Goal: Task Accomplishment & Management: Complete application form

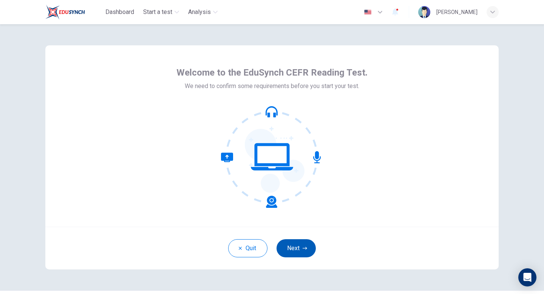
click at [307, 248] on icon "button" at bounding box center [305, 248] width 5 height 3
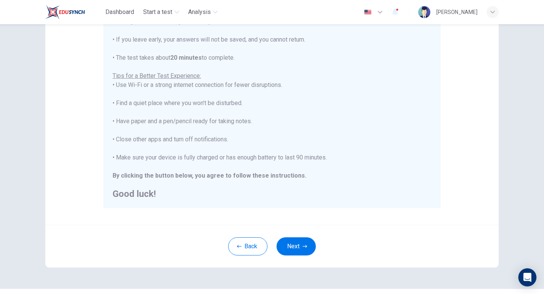
scroll to position [108, 0]
click at [299, 245] on button "Next" at bounding box center [296, 246] width 39 height 18
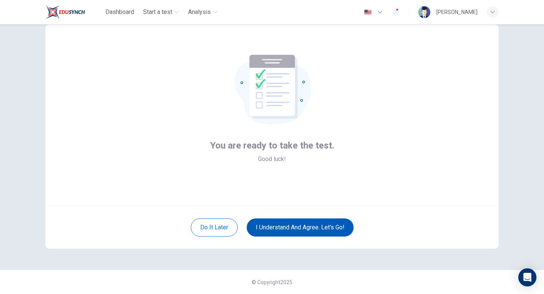
scroll to position [21, 0]
click at [298, 227] on button "I understand and agree. Let’s go!" at bounding box center [300, 227] width 107 height 18
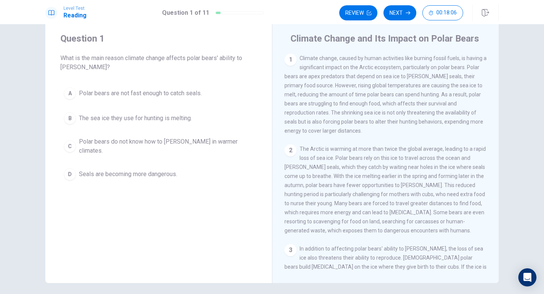
click at [68, 119] on div "B" at bounding box center [70, 118] width 12 height 12
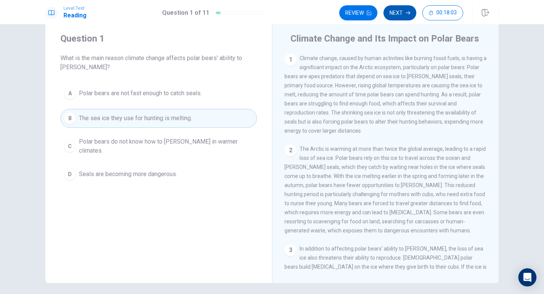
click at [402, 13] on button "Next" at bounding box center [400, 12] width 33 height 15
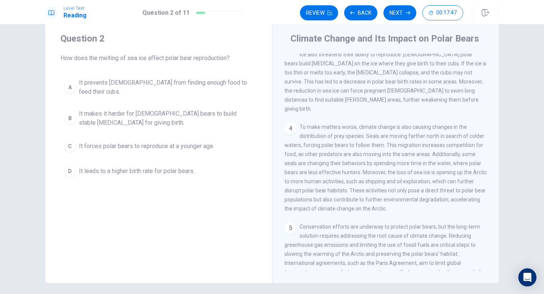
scroll to position [195, 0]
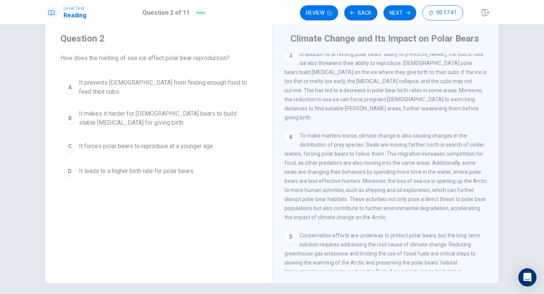
click at [67, 112] on div "B" at bounding box center [70, 118] width 12 height 12
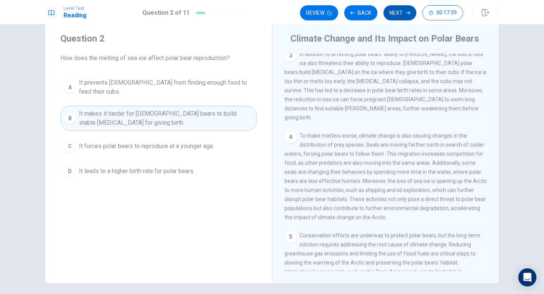
click at [399, 15] on button "Next" at bounding box center [400, 12] width 33 height 15
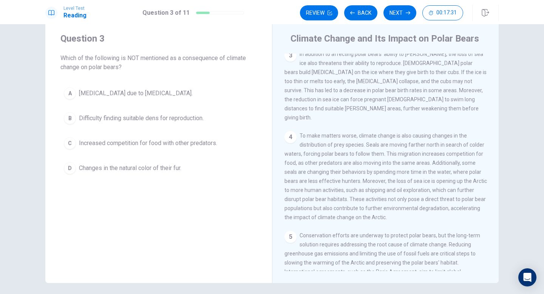
click at [66, 166] on div "D" at bounding box center [70, 168] width 12 height 12
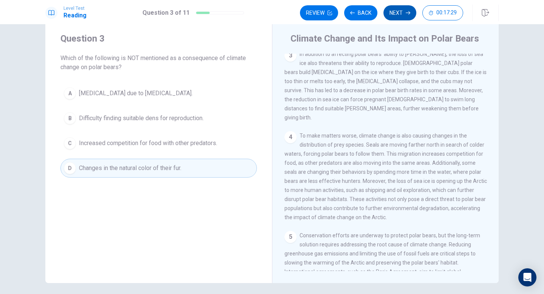
click at [390, 13] on button "Next" at bounding box center [400, 12] width 33 height 15
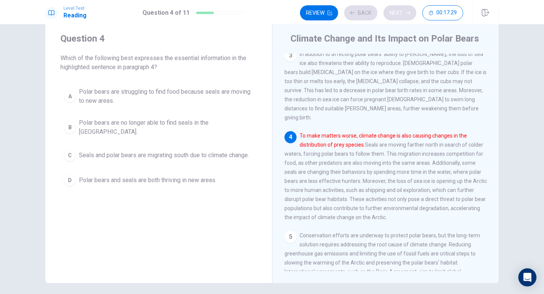
scroll to position [226, 0]
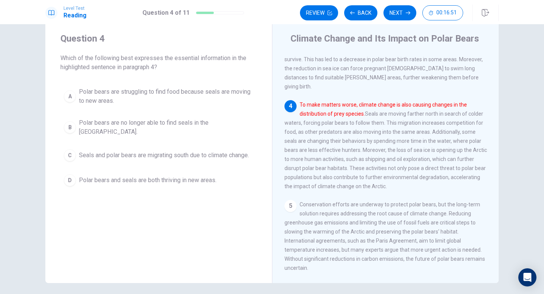
click at [70, 94] on div "A" at bounding box center [70, 96] width 12 height 12
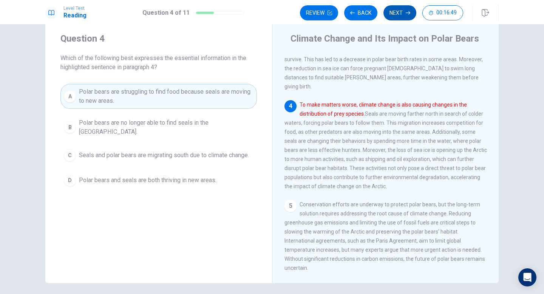
click at [396, 11] on button "Next" at bounding box center [400, 12] width 33 height 15
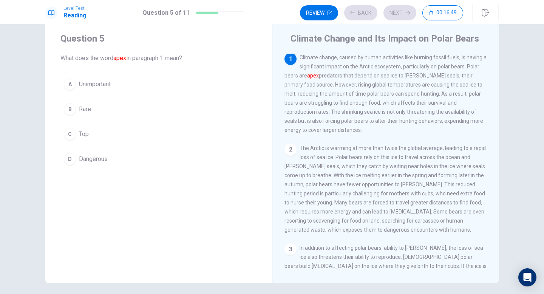
scroll to position [0, 0]
click at [69, 136] on div "C" at bounding box center [70, 134] width 12 height 12
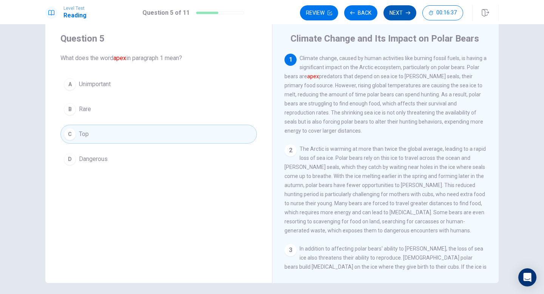
click at [405, 15] on button "Next" at bounding box center [400, 12] width 33 height 15
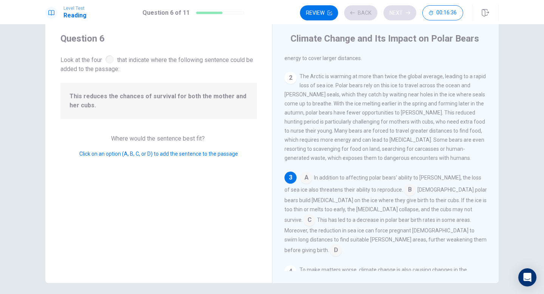
scroll to position [132, 0]
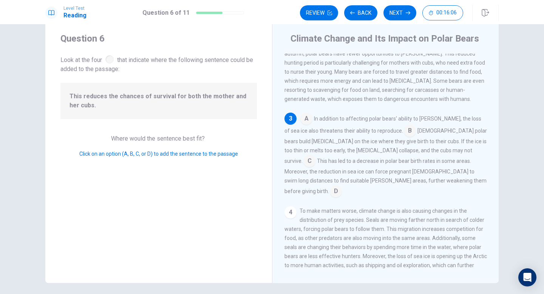
click at [342, 191] on input at bounding box center [336, 192] width 12 height 12
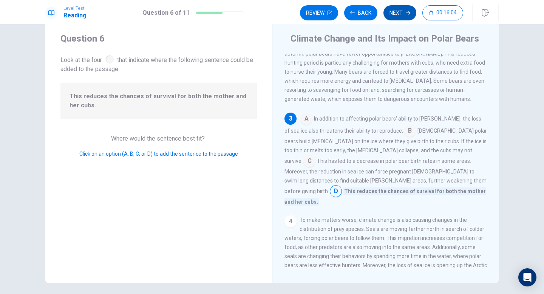
click at [395, 16] on button "Next" at bounding box center [400, 12] width 33 height 15
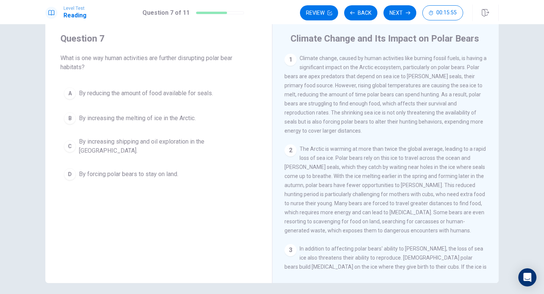
click at [67, 146] on div "C" at bounding box center [70, 146] width 12 height 12
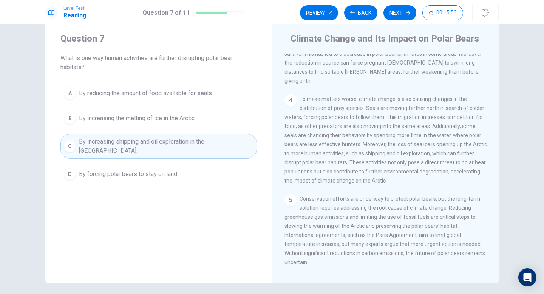
scroll to position [234, 0]
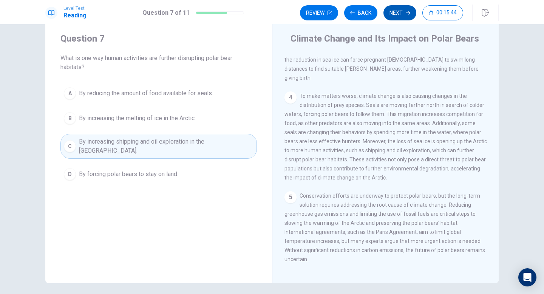
click at [406, 13] on icon "button" at bounding box center [408, 13] width 5 height 5
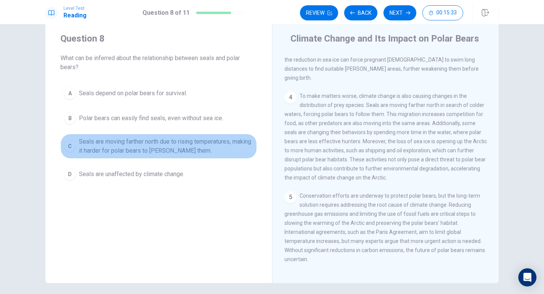
click at [70, 144] on div "C" at bounding box center [70, 146] width 12 height 12
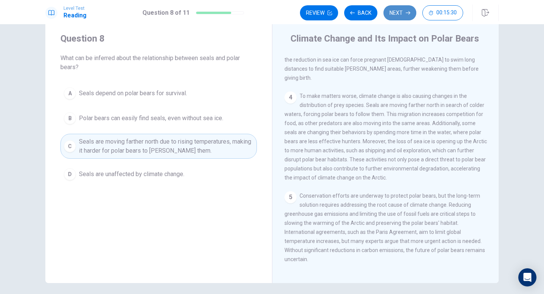
click at [400, 19] on button "Next" at bounding box center [400, 12] width 33 height 15
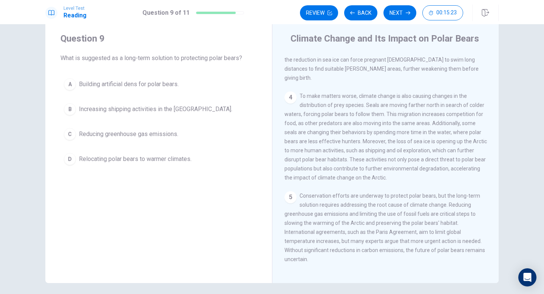
click at [68, 133] on div "C" at bounding box center [70, 134] width 12 height 12
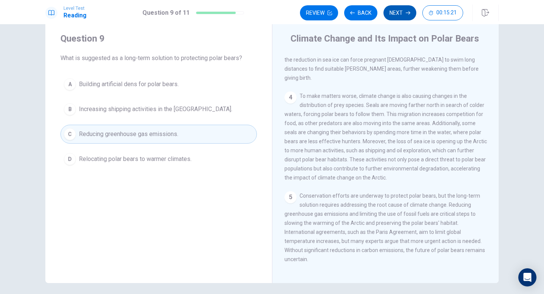
click at [399, 15] on button "Next" at bounding box center [400, 12] width 33 height 15
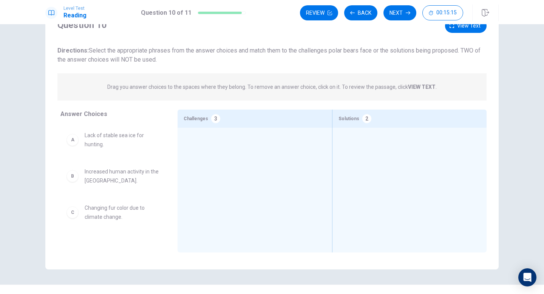
scroll to position [35, 0]
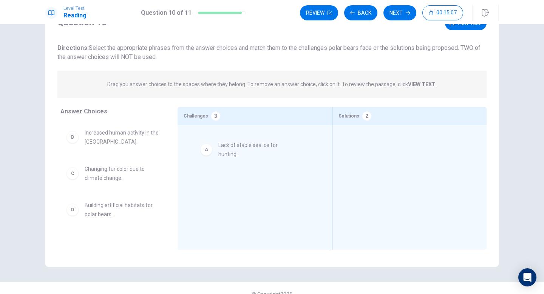
drag, startPoint x: 113, startPoint y: 139, endPoint x: 252, endPoint y: 151, distance: 140.0
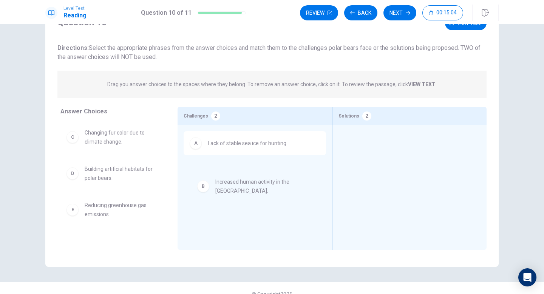
drag, startPoint x: 121, startPoint y: 140, endPoint x: 255, endPoint y: 191, distance: 143.4
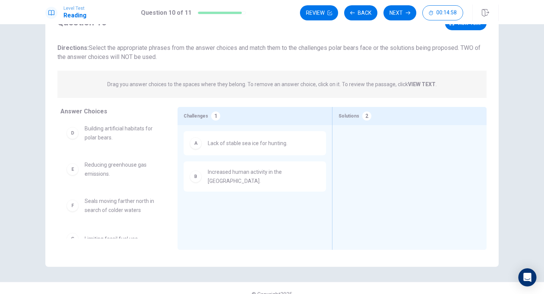
scroll to position [45, 0]
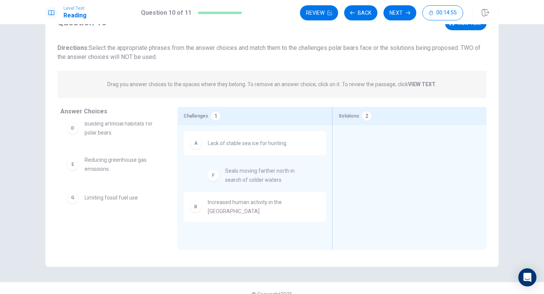
drag, startPoint x: 125, startPoint y: 204, endPoint x: 267, endPoint y: 178, distance: 144.0
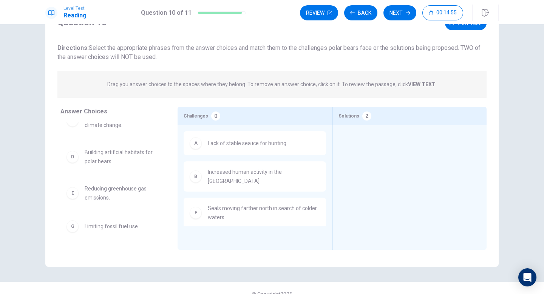
scroll to position [17, 0]
drag, startPoint x: 120, startPoint y: 159, endPoint x: 418, endPoint y: 147, distance: 297.7
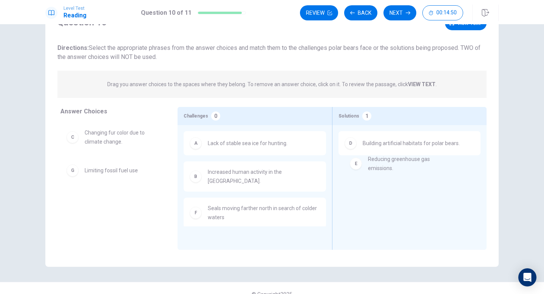
drag, startPoint x: 129, startPoint y: 181, endPoint x: 418, endPoint y: 171, distance: 288.5
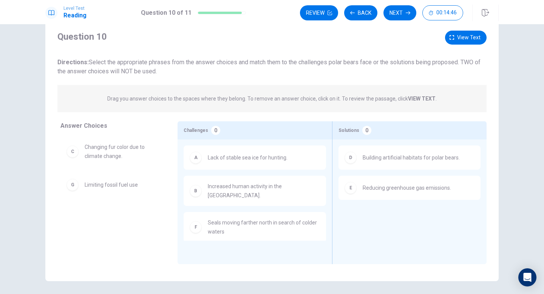
scroll to position [19, 0]
click at [401, 11] on button "Next" at bounding box center [400, 12] width 33 height 15
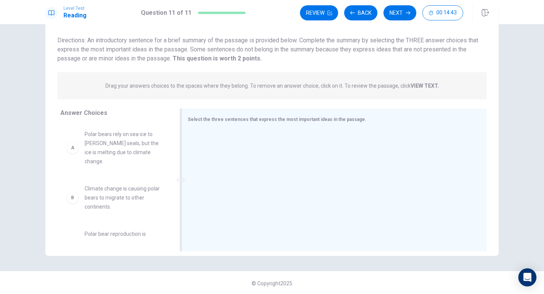
scroll to position [47, 0]
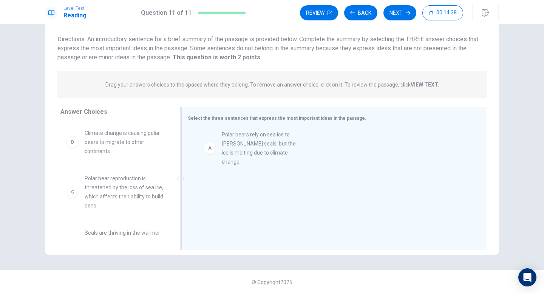
drag, startPoint x: 141, startPoint y: 147, endPoint x: 280, endPoint y: 148, distance: 139.1
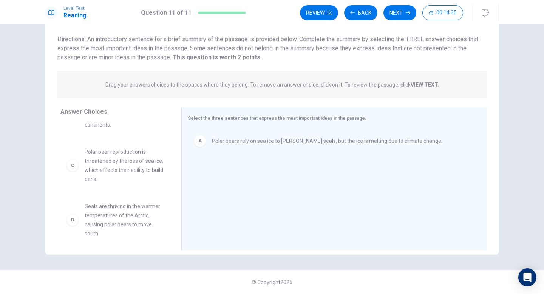
scroll to position [33, 0]
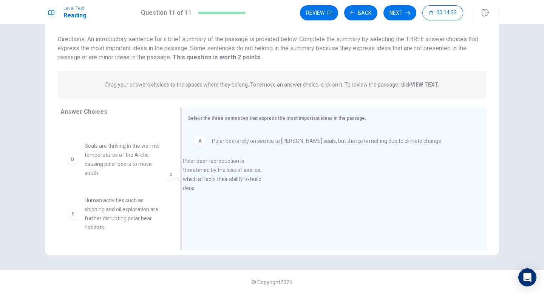
drag, startPoint x: 130, startPoint y: 164, endPoint x: 236, endPoint y: 180, distance: 107.8
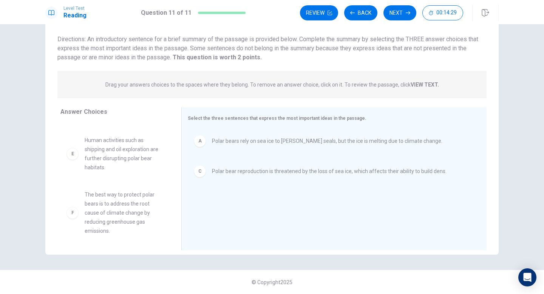
scroll to position [95, 0]
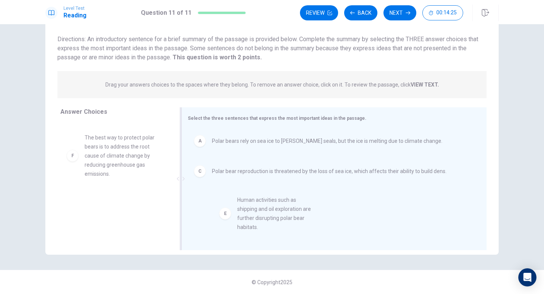
drag, startPoint x: 126, startPoint y: 152, endPoint x: 283, endPoint y: 217, distance: 169.3
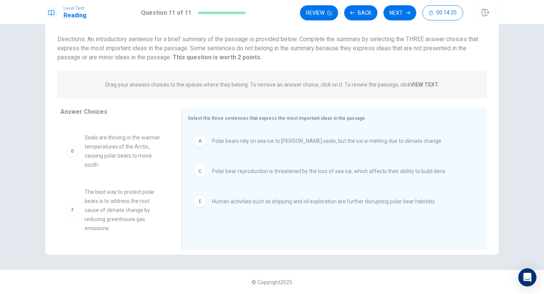
scroll to position [41, 0]
click at [400, 15] on button "Next" at bounding box center [400, 12] width 33 height 15
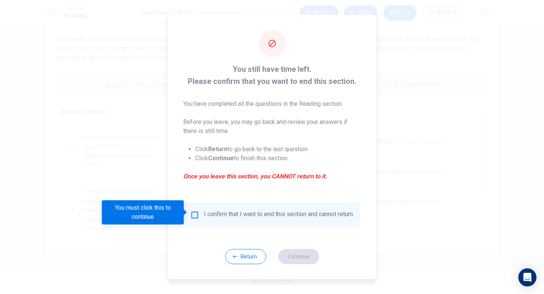
click at [193, 214] on input "You must click this to continue" at bounding box center [194, 215] width 9 height 9
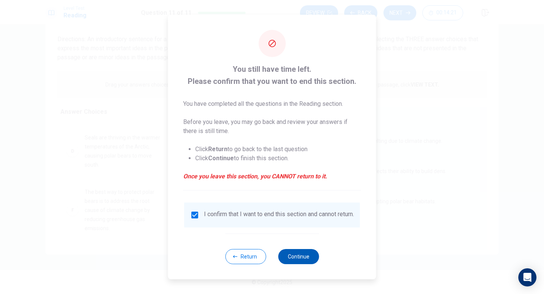
click at [298, 261] on button "Continue" at bounding box center [298, 256] width 41 height 15
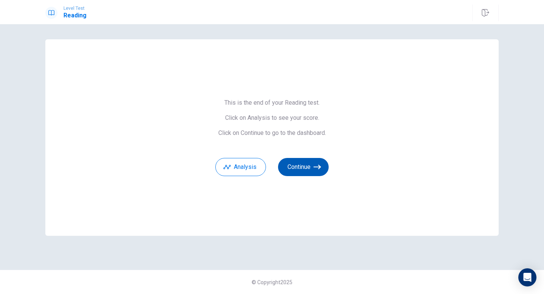
click at [302, 167] on button "Continue" at bounding box center [303, 167] width 51 height 18
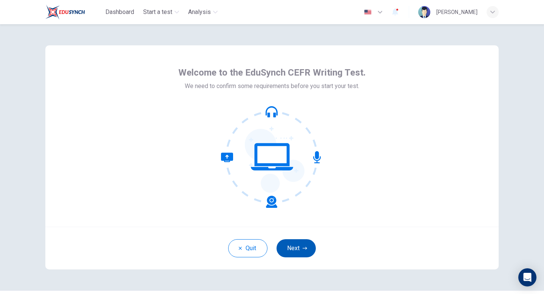
click at [300, 251] on button "Next" at bounding box center [296, 248] width 39 height 18
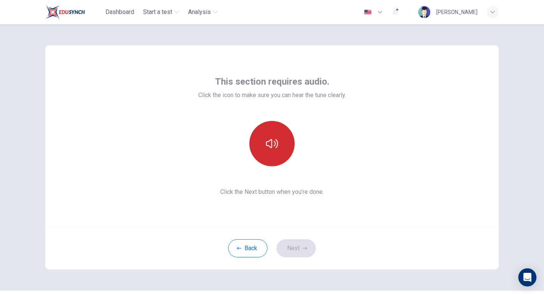
click at [272, 153] on button "button" at bounding box center [271, 143] width 45 height 45
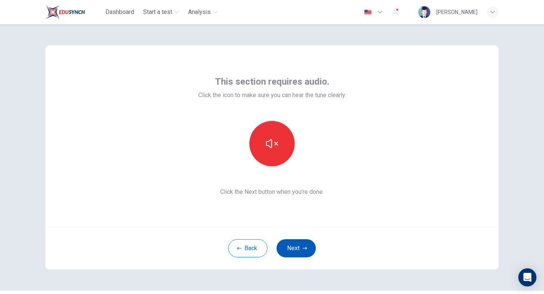
click at [299, 249] on button "Next" at bounding box center [296, 248] width 39 height 18
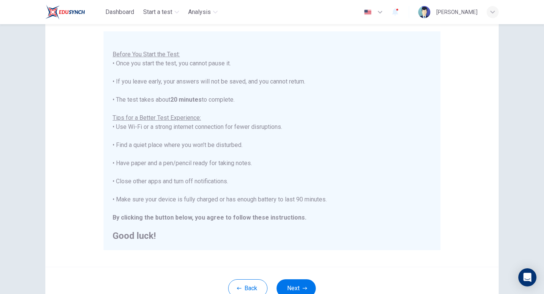
scroll to position [126, 0]
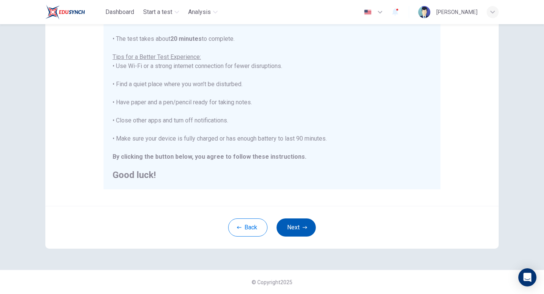
click at [293, 222] on button "Next" at bounding box center [296, 227] width 39 height 18
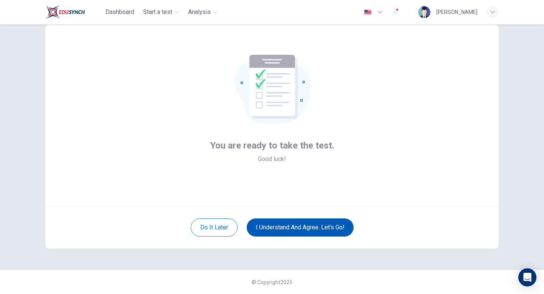
click at [293, 222] on button "I understand and agree. Let’s go!" at bounding box center [300, 227] width 107 height 18
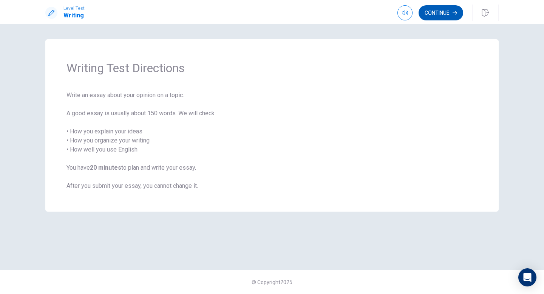
click at [439, 15] on button "Continue" at bounding box center [441, 12] width 45 height 15
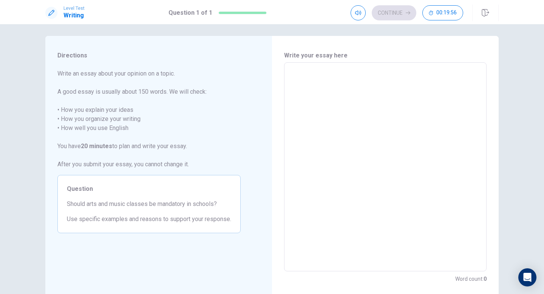
scroll to position [3, 0]
click at [320, 82] on textarea at bounding box center [385, 168] width 192 height 197
type textarea "A"
type textarea "x"
type textarea "Ar"
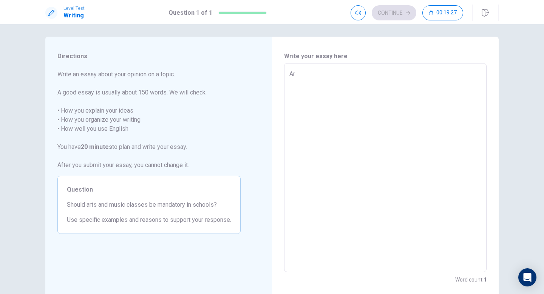
type textarea "x"
type textarea "Art"
type textarea "x"
type textarea "Arts"
type textarea "x"
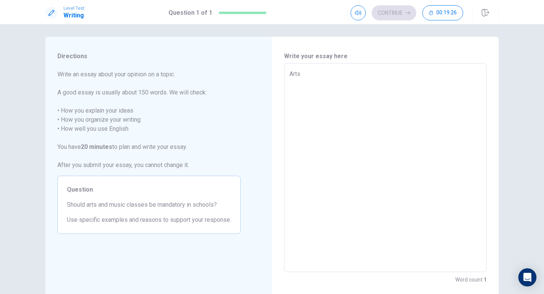
type textarea "Arts"
type textarea "x"
type textarea "Arts"
type textarea "x"
type textarea "Art"
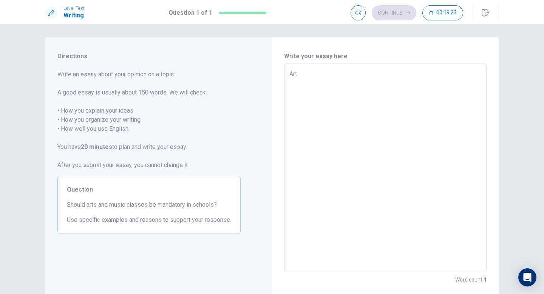
type textarea "x"
type textarea "Ar"
type textarea "x"
type textarea "A"
type textarea "x"
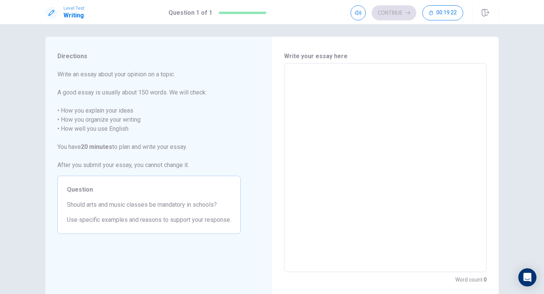
type textarea "I"
type textarea "x"
type textarea "In"
type textarea "x"
type textarea "In"
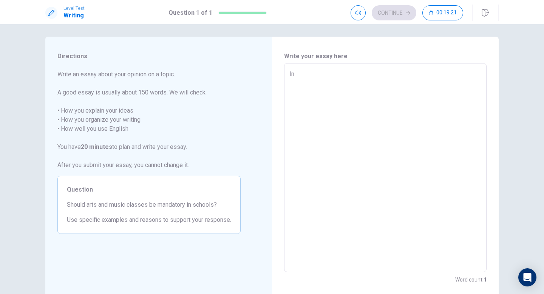
type textarea "x"
type textarea "In o"
type textarea "x"
type textarea "In or"
type textarea "x"
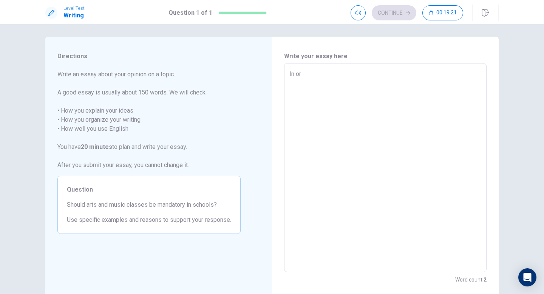
type textarea "In ord"
type textarea "x"
type textarea "In orde"
type textarea "x"
type textarea "In order"
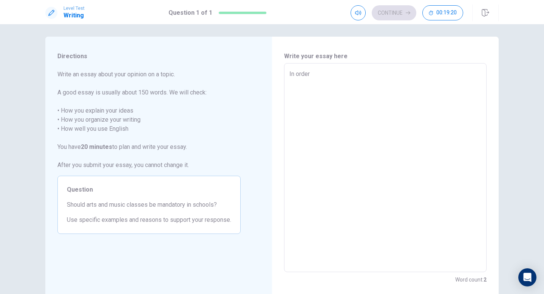
type textarea "x"
type textarea "In order"
type textarea "x"
type textarea "In order t"
type textarea "x"
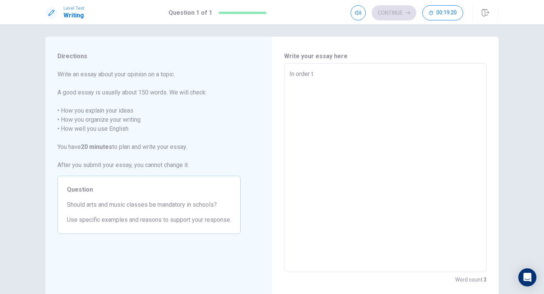
type textarea "In order to"
type textarea "x"
type textarea "In order to"
type textarea "x"
type textarea "In order to d"
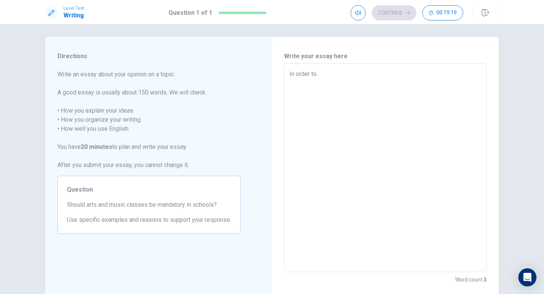
type textarea "x"
type textarea "In order to de"
type textarea "x"
type textarea "In order to dev"
type textarea "x"
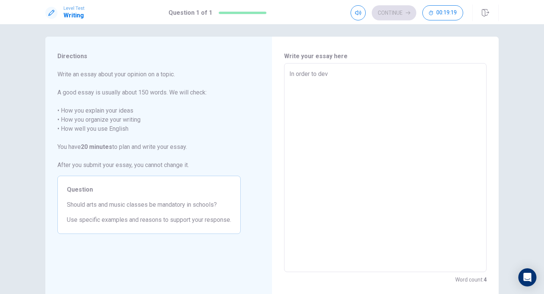
type textarea "In order to deve"
type textarea "x"
type textarea "In order to devel"
type textarea "x"
type textarea "In order to develo"
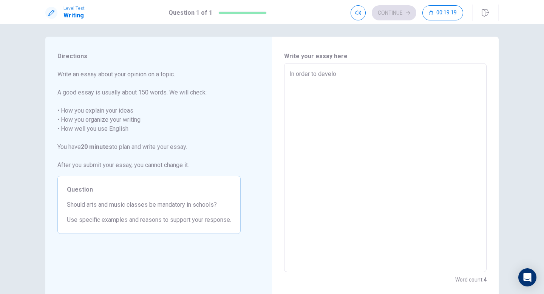
type textarea "x"
type textarea "In order to develop"
type textarea "x"
type textarea "In order to develop"
type textarea "x"
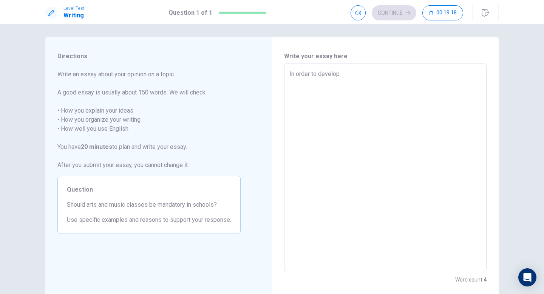
type textarea "In order to develop a"
type textarea "x"
type textarea "In order to develop a"
type textarea "x"
type textarea "In order to develop a f"
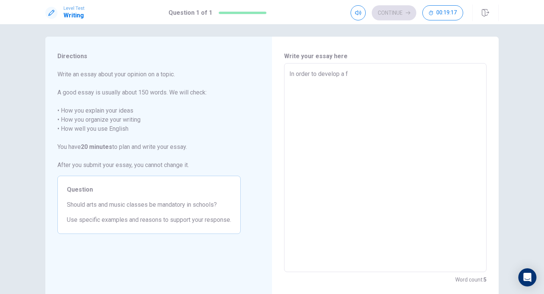
type textarea "x"
type textarea "In order to develop a fu"
type textarea "x"
type textarea "In order to develop a ful"
type textarea "x"
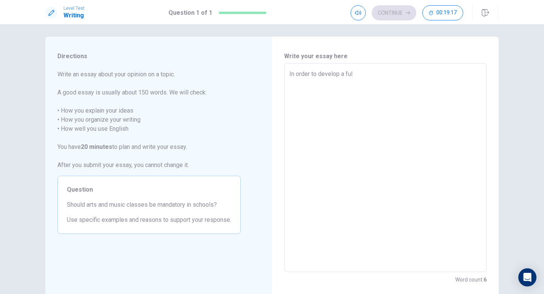
type textarea "In order to develop a full"
type textarea "x"
type textarea "In order to develop a fully"
type textarea "x"
type textarea "In order to develop a full"
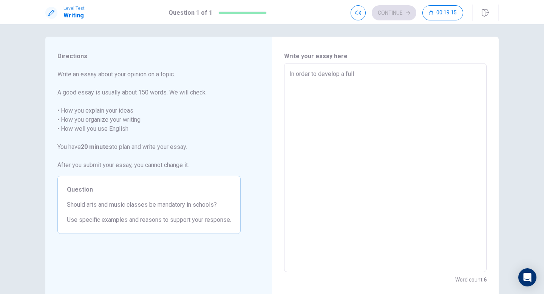
type textarea "x"
type textarea "In order to develop a ful"
type textarea "x"
type textarea "In order to develop a fu"
type textarea "x"
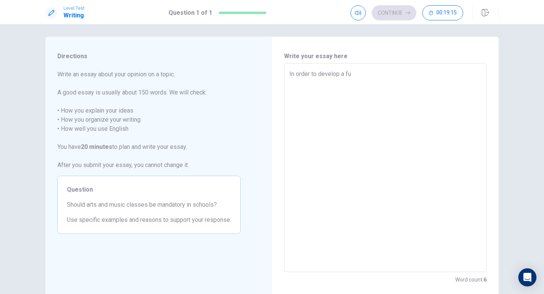
type textarea "In order to develop a f"
type textarea "x"
type textarea "In order to develop a"
type textarea "x"
type textarea "In order to develop a w"
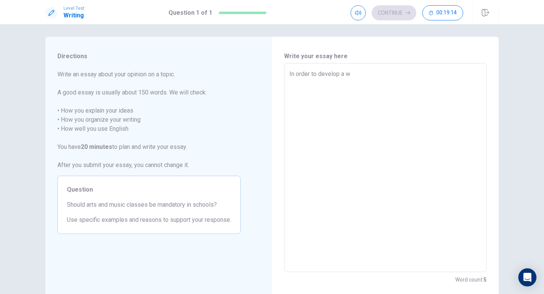
type textarea "x"
type textarea "In order to develop a we"
type textarea "x"
type textarea "In order to develop a wel"
type textarea "x"
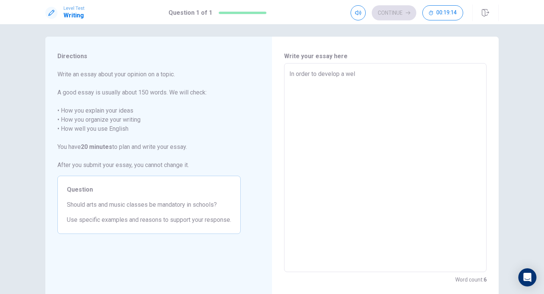
type textarea "In order to develop a well"
type textarea "x"
type textarea "In order to develop a well-"
type textarea "x"
type textarea "In order to develop a well-r"
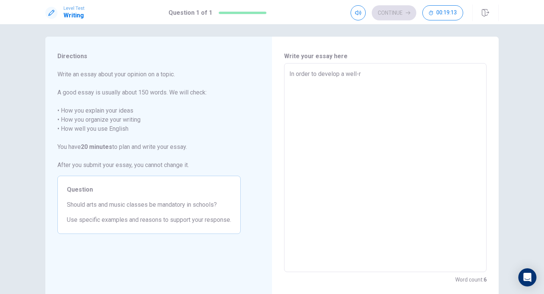
type textarea "x"
type textarea "In order to develop a well-ro"
type textarea "x"
type textarea "In order to develop a well-rou"
type textarea "x"
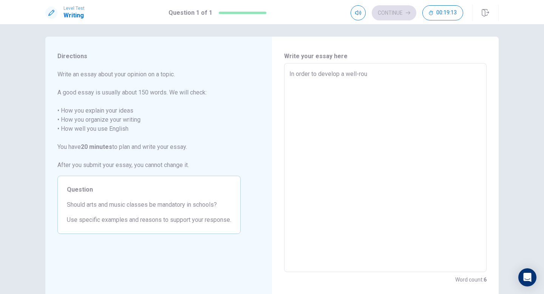
type textarea "In order to develop a well-roun"
type textarea "x"
type textarea "In order to develop a well-round"
type textarea "x"
type textarea "In order to develop a well-rounde"
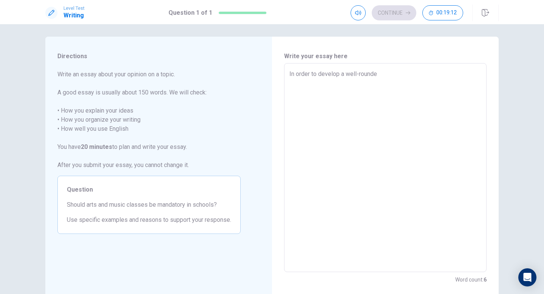
type textarea "x"
type textarea "In order to develop a well-rounded"
type textarea "x"
type textarea "In order to develop a well-rounded"
type textarea "x"
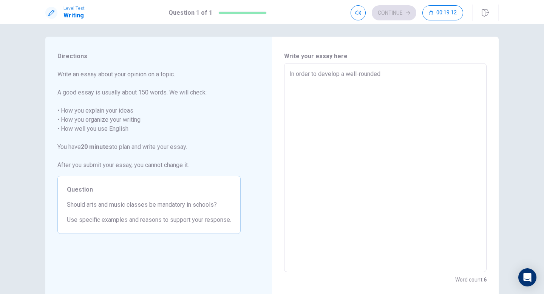
type textarea "In order to develop a well-rounded i"
type textarea "x"
type textarea "In order to develop a well-rounded in"
type textarea "x"
type textarea "In order to develop a well-rounded ind"
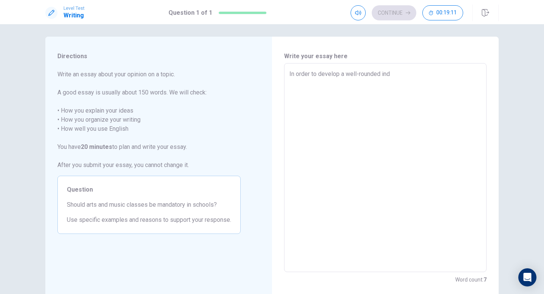
type textarea "x"
type textarea "In order to develop a well-rounded indi"
type textarea "x"
type textarea "In order to develop a well-rounded indiv"
type textarea "x"
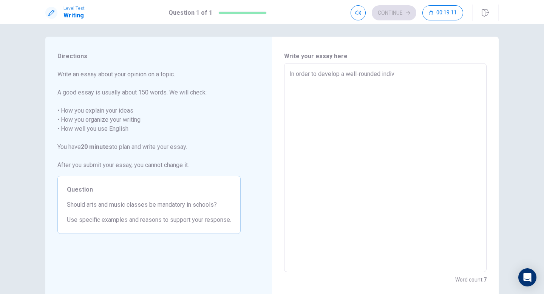
type textarea "In order to develop a well-rounded indivi"
type textarea "x"
type textarea "In order to develop a well-rounded individ"
type textarea "x"
type textarea "In order to develop a well-rounded individu"
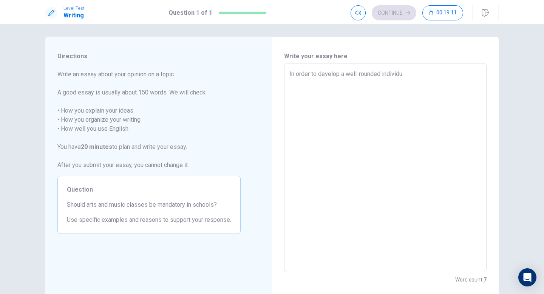
type textarea "x"
type textarea "In order to develop a well-rounded individua"
type textarea "x"
type textarea "In order to develop a well-rounded individual"
type textarea "x"
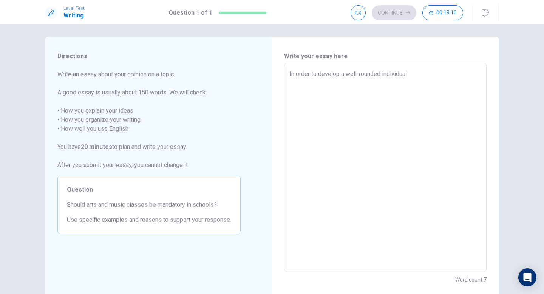
type textarea "In order to develop a well-rounded individual,"
type textarea "x"
type textarea "In order to develop a well-rounded individual,"
type textarea "x"
type textarea "In order to develop a well-rounded individual, a"
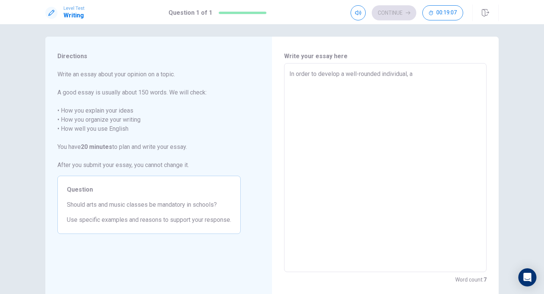
type textarea "x"
type textarea "In order to develop a well-rounded individual, ar"
type textarea "x"
type textarea "In order to develop a well-rounded individual, art"
type textarea "x"
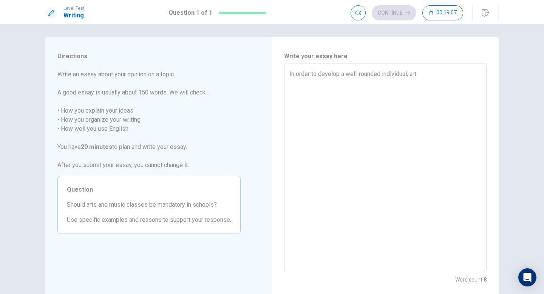
type textarea "In order to develop a well-rounded individual, arts"
type textarea "x"
type textarea "In order to develop a well-rounded individual, arts"
type textarea "x"
type textarea "In order to develop a well-rounded individual, arts a"
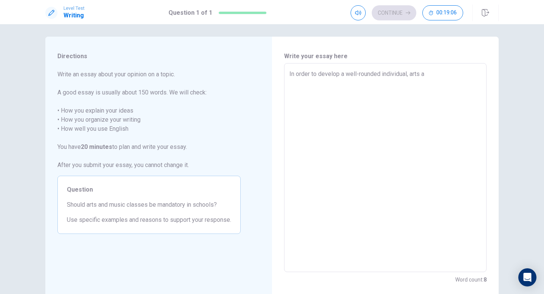
type textarea "x"
type textarea "In order to develop a well-rounded individual, arts an"
type textarea "x"
type textarea "In order to develop a well-rounded individual, arts and"
type textarea "x"
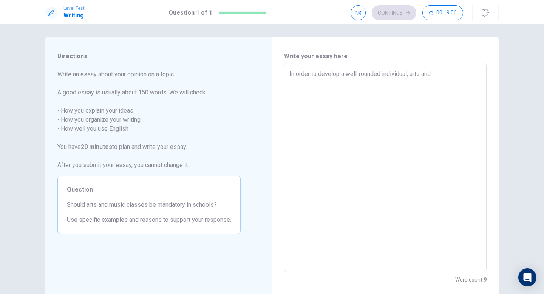
type textarea "In order to develop a well-rounded individual, arts and"
type textarea "x"
type textarea "In order to develop a well-rounded individual, arts and m"
type textarea "x"
type textarea "In order to develop a well-rounded individual, arts and mu"
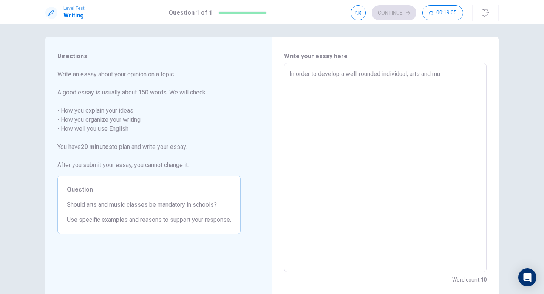
type textarea "x"
type textarea "In order to develop a well-rounded individual, arts and mus"
type textarea "x"
type textarea "In order to develop a well-rounded individual, arts and musi"
type textarea "x"
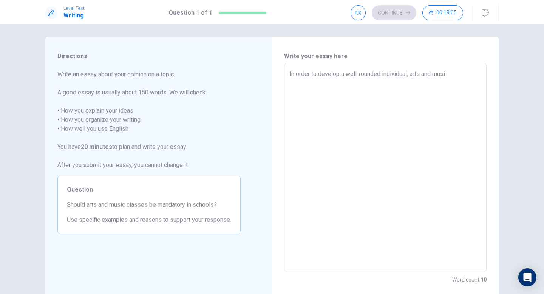
type textarea "In order to develop a well-rounded individual, arts and music"
type textarea "x"
type textarea "In order to develop a well-rounded individual, arts and music"
type textarea "x"
type textarea "In order to develop a well-rounded individual, arts and music c"
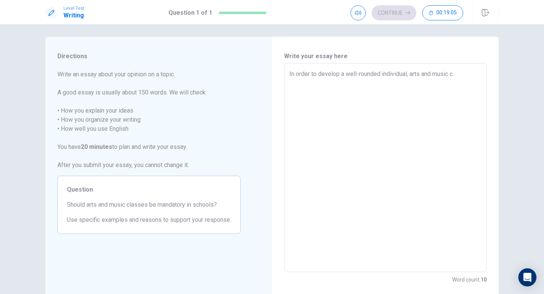
type textarea "x"
type textarea "In order to develop a well-rounded individual, arts and music cl"
type textarea "x"
type textarea "In order to develop a well-rounded individual, arts and music cla"
type textarea "x"
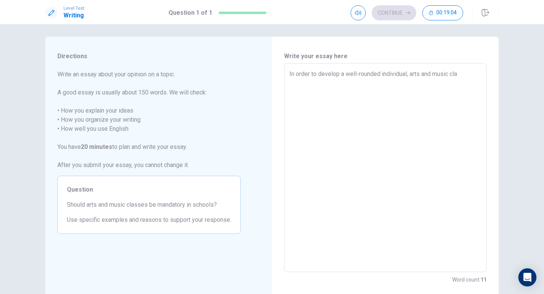
type textarea "In order to develop a well-rounded individual, arts and music clas"
type textarea "x"
type textarea "In order to develop a well-rounded individual, arts and music class"
type textarea "x"
type textarea "In order to develop a well-rounded individual, arts and music classe"
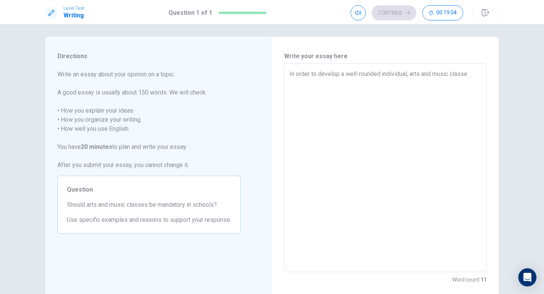
type textarea "x"
type textarea "In order to develop a well-rounded individual, arts and music classes"
type textarea "x"
type textarea "In order to develop a well-rounded individual, arts and music classes"
type textarea "x"
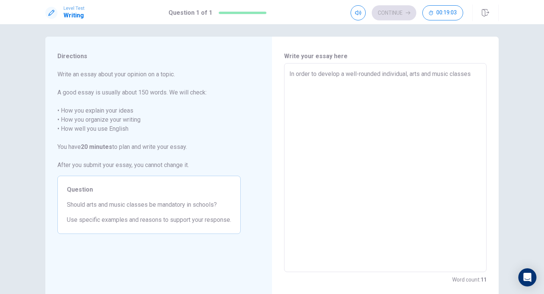
type textarea "In order to develop a well-rounded individual, arts and music classes s"
type textarea "x"
type textarea "In order to develop a well-rounded individual, arts and music classes sh"
type textarea "x"
type textarea "In order to develop a well-rounded individual, arts and music classes sho"
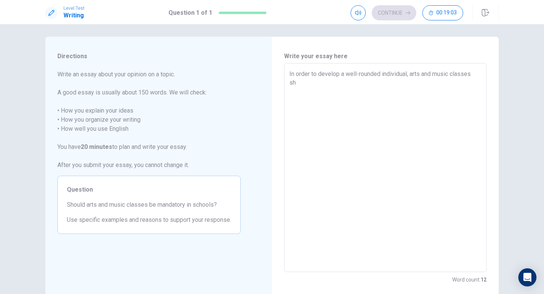
type textarea "x"
type textarea "In order to develop a well-rounded individual, arts and music classes shou"
type textarea "x"
type textarea "In order to develop a well-rounded individual, arts and music classes shoul"
type textarea "x"
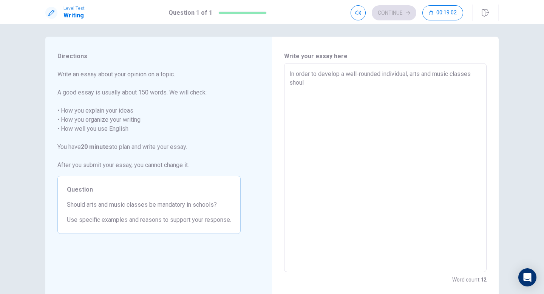
type textarea "In order to develop a well-rounded individual, arts and music classes should"
type textarea "x"
type textarea "In order to develop a well-rounded individual, arts and music classes should"
type textarea "x"
type textarea "In order to develop a well-rounded individual, arts and music classes should b"
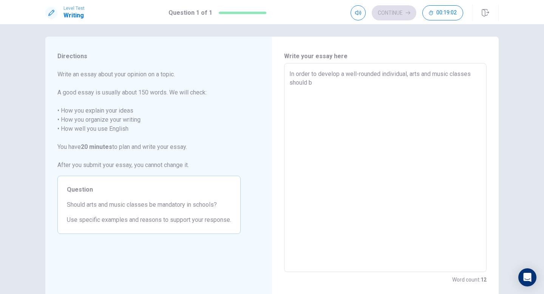
type textarea "x"
type textarea "In order to develop a well-rounded individual, arts and music classes should be"
type textarea "x"
type textarea "In order to develop a well-rounded individual, arts and music classes should be"
type textarea "x"
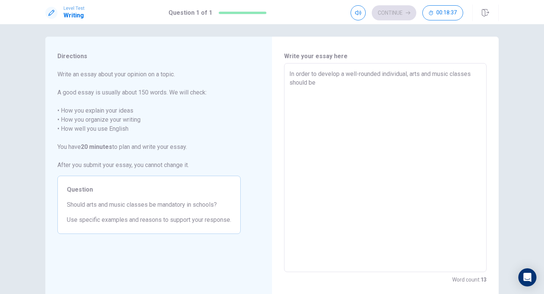
type textarea "In order to develop a well-rounded individual, arts and music classes should be…"
type textarea "x"
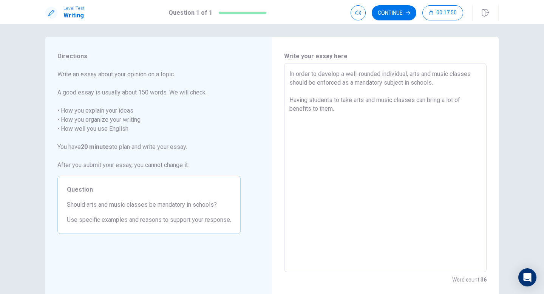
click at [289, 101] on textarea "In order to develop a well-rounded individual, arts and music classes should be…" at bounding box center [385, 168] width 192 height 197
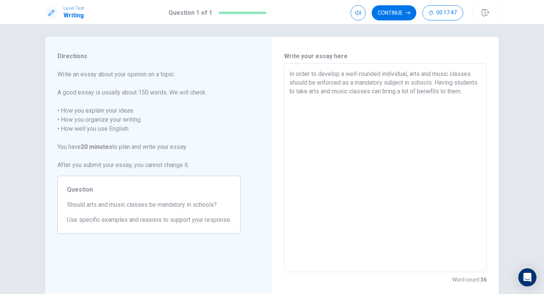
click at [308, 101] on textarea "In order to develop a well-rounded individual, arts and music classes should be…" at bounding box center [385, 168] width 192 height 197
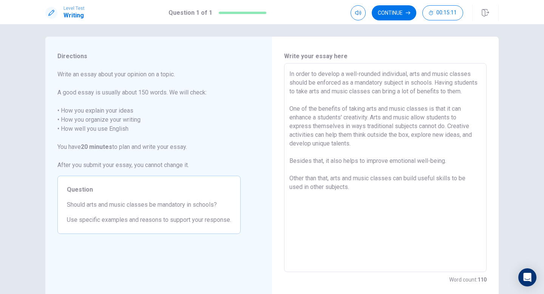
click at [455, 170] on textarea "In order to develop a well-rounded individual, arts and music classes should be…" at bounding box center [385, 168] width 192 height 197
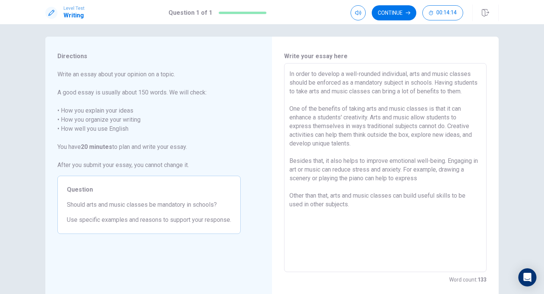
click at [376, 190] on textarea "In order to develop a well-rounded individual, arts and music classes should be…" at bounding box center [385, 168] width 192 height 197
click at [438, 189] on textarea "In order to develop a well-rounded individual, arts and music classes should be…" at bounding box center [385, 168] width 192 height 197
click at [454, 188] on textarea "In order to develop a well-rounded individual, arts and music classes should be…" at bounding box center [385, 168] width 192 height 197
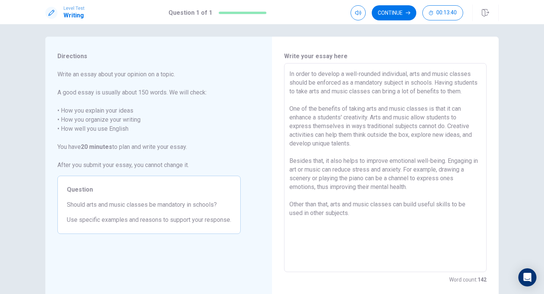
click at [393, 223] on textarea "In order to develop a well-rounded individual, arts and music classes should be…" at bounding box center [385, 168] width 192 height 197
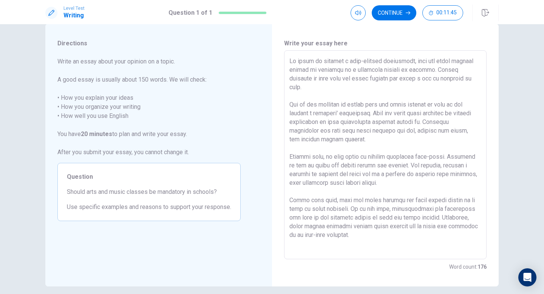
scroll to position [19, 0]
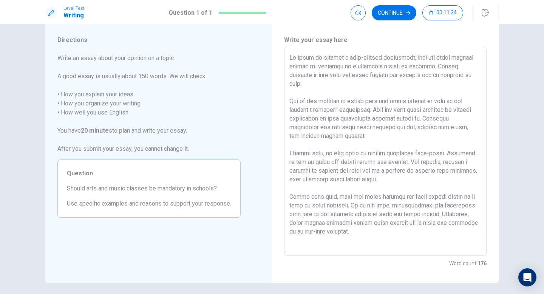
click at [354, 67] on textarea at bounding box center [385, 151] width 192 height 197
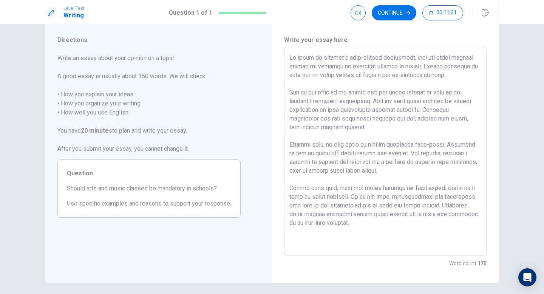
click at [400, 69] on textarea at bounding box center [385, 151] width 192 height 197
click at [318, 110] on textarea at bounding box center [385, 151] width 192 height 197
click at [352, 143] on textarea at bounding box center [385, 151] width 192 height 197
click at [352, 137] on textarea at bounding box center [385, 151] width 192 height 197
click at [427, 121] on textarea at bounding box center [385, 151] width 192 height 197
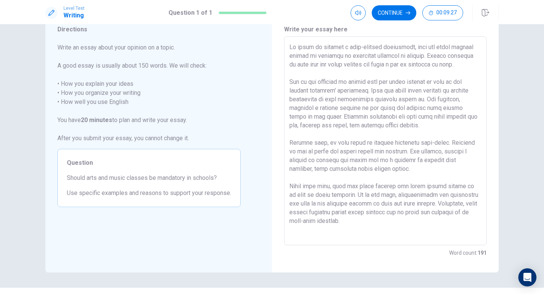
scroll to position [30, 0]
drag, startPoint x: 427, startPoint y: 107, endPoint x: 324, endPoint y: 127, distance: 104.4
click at [324, 127] on textarea at bounding box center [385, 140] width 192 height 197
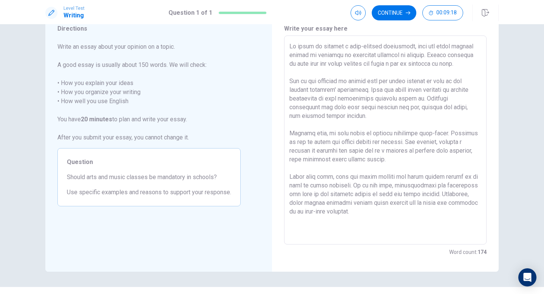
click at [413, 152] on textarea at bounding box center [385, 140] width 192 height 197
click at [434, 151] on textarea at bounding box center [385, 140] width 192 height 197
click at [477, 153] on textarea at bounding box center [385, 140] width 192 height 197
click at [334, 161] on textarea at bounding box center [385, 140] width 192 height 197
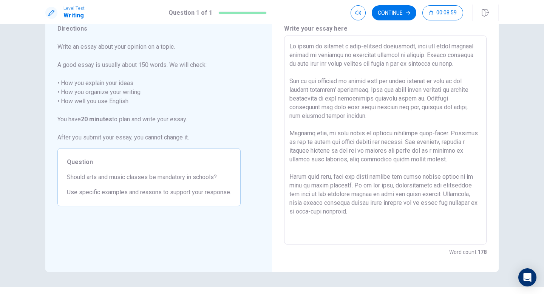
click at [391, 160] on textarea at bounding box center [385, 140] width 192 height 197
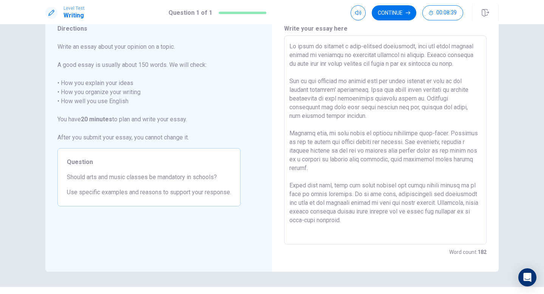
click at [374, 170] on textarea at bounding box center [385, 140] width 192 height 197
click at [393, 176] on textarea at bounding box center [385, 140] width 192 height 197
click at [368, 100] on textarea at bounding box center [385, 140] width 192 height 197
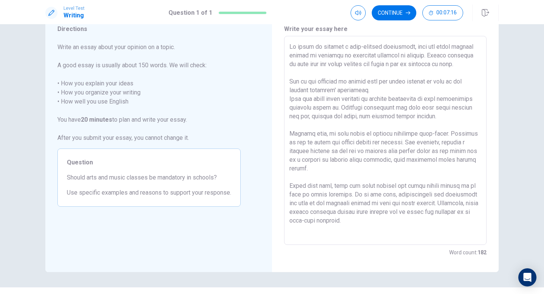
click at [379, 102] on textarea at bounding box center [385, 140] width 192 height 197
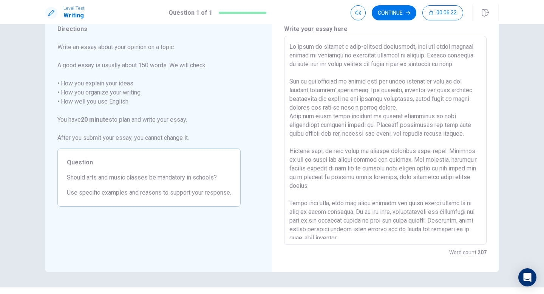
drag, startPoint x: 289, startPoint y: 127, endPoint x: 330, endPoint y: 127, distance: 40.8
click at [330, 127] on textarea at bounding box center [385, 140] width 192 height 197
click at [431, 118] on textarea at bounding box center [385, 140] width 192 height 197
click at [478, 118] on textarea at bounding box center [385, 140] width 192 height 197
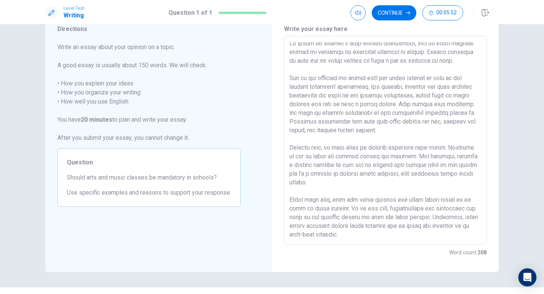
scroll to position [12, 0]
click at [388, 130] on textarea at bounding box center [385, 140] width 192 height 197
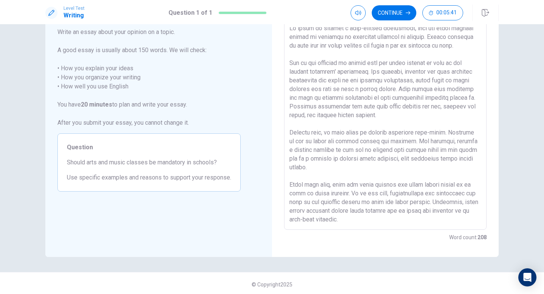
scroll to position [47, 0]
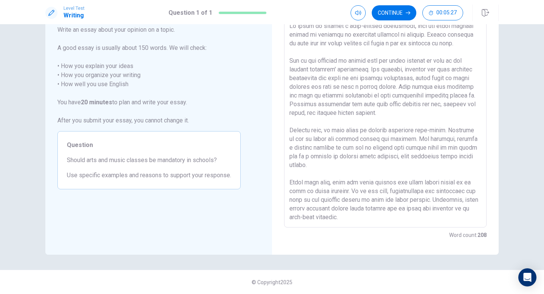
click at [353, 218] on textarea at bounding box center [385, 123] width 192 height 197
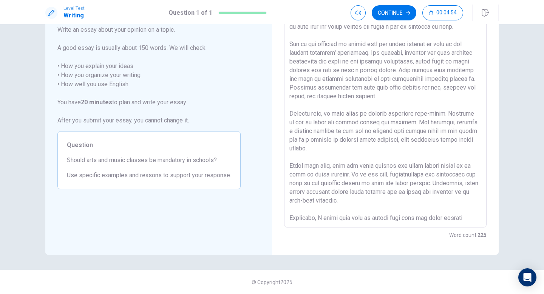
scroll to position [23, 0]
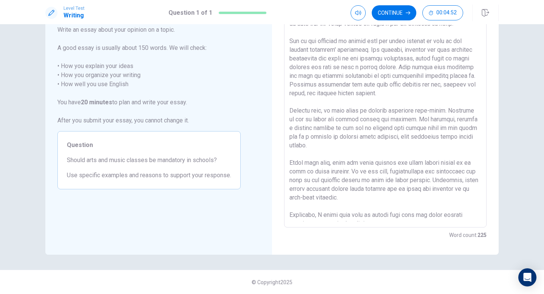
click at [383, 206] on textarea at bounding box center [385, 123] width 192 height 197
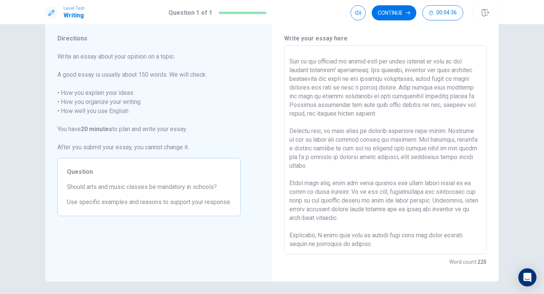
scroll to position [38, 0]
click at [396, 15] on button "Continue" at bounding box center [394, 12] width 45 height 15
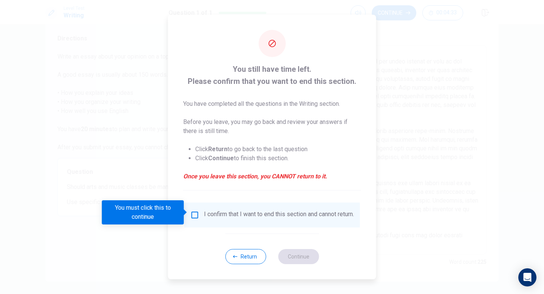
click at [192, 212] on input "You must click this to continue" at bounding box center [194, 215] width 9 height 9
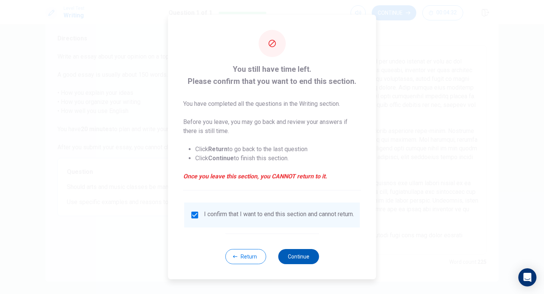
click at [303, 258] on button "Continue" at bounding box center [298, 256] width 41 height 15
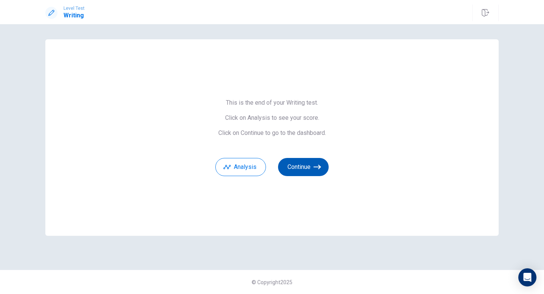
click at [303, 169] on button "Continue" at bounding box center [303, 167] width 51 height 18
